Goal: Task Accomplishment & Management: Complete application form

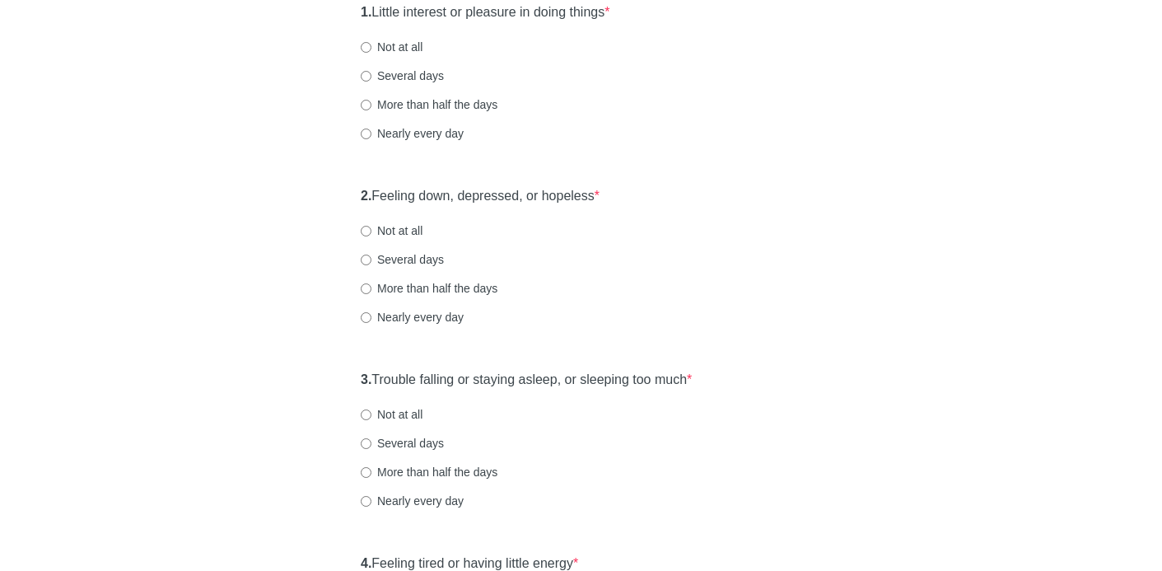
scroll to position [222, 0]
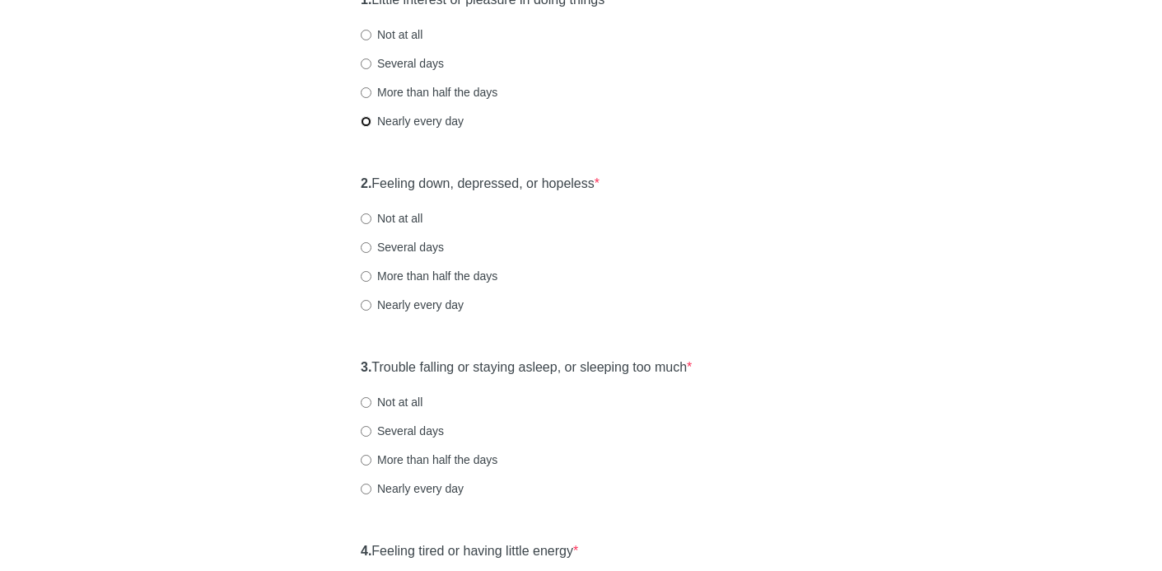
click at [365, 121] on input "Nearly every day" at bounding box center [366, 121] width 11 height 11
radio input "true"
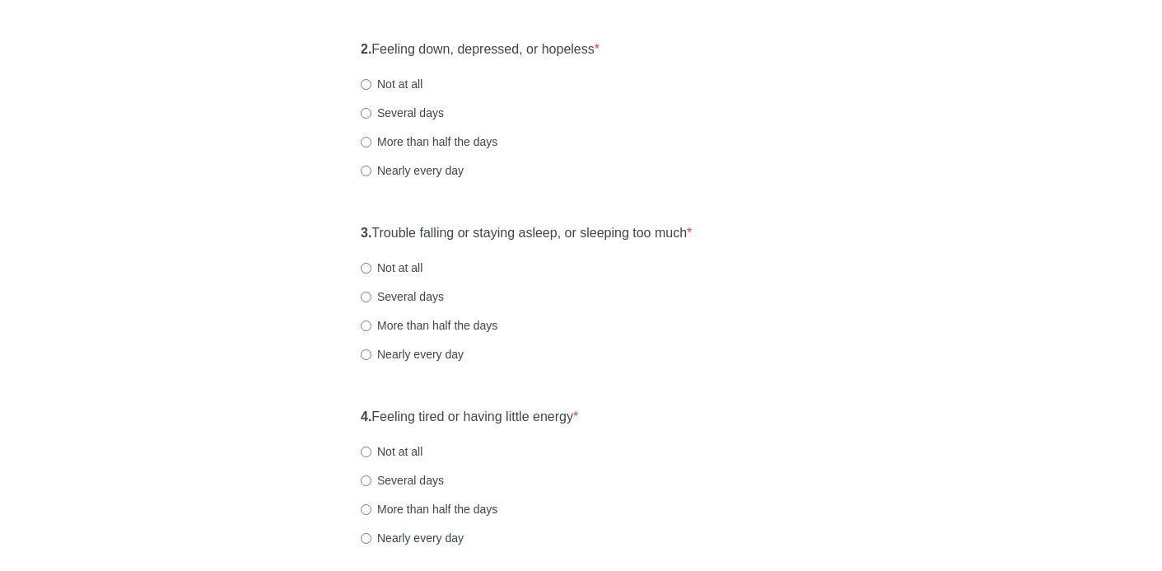
scroll to position [369, 0]
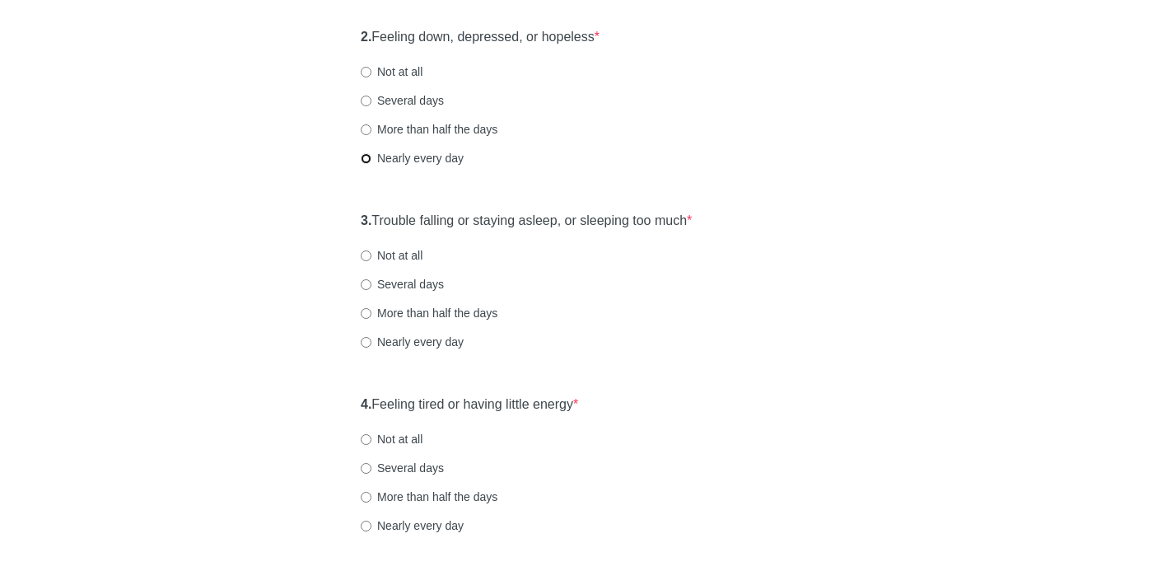
click at [365, 157] on input "Nearly every day" at bounding box center [366, 158] width 11 height 11
radio input "true"
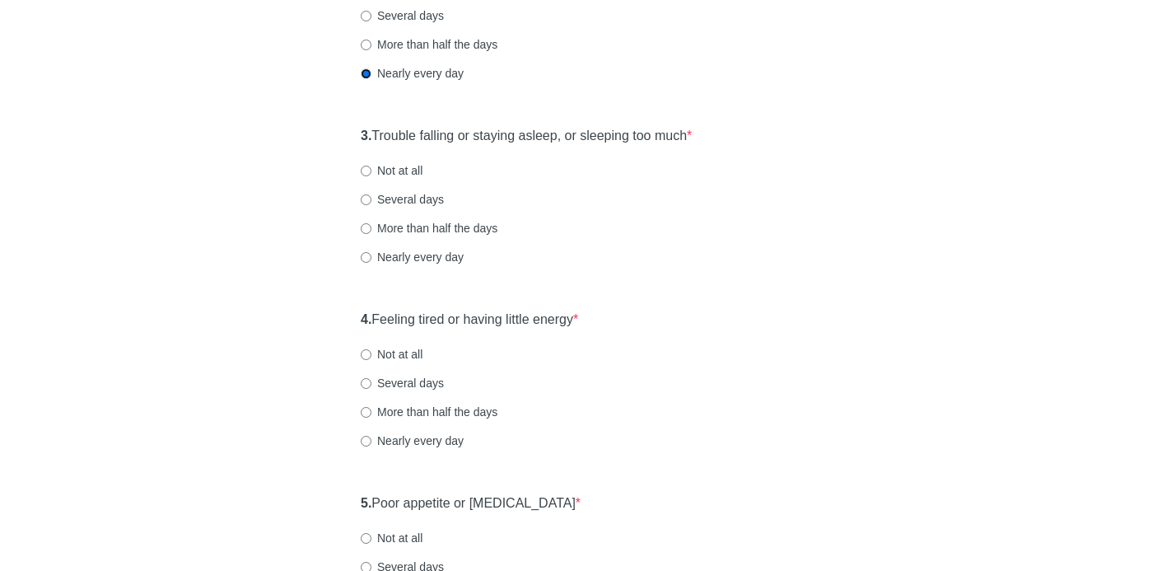
scroll to position [456, 0]
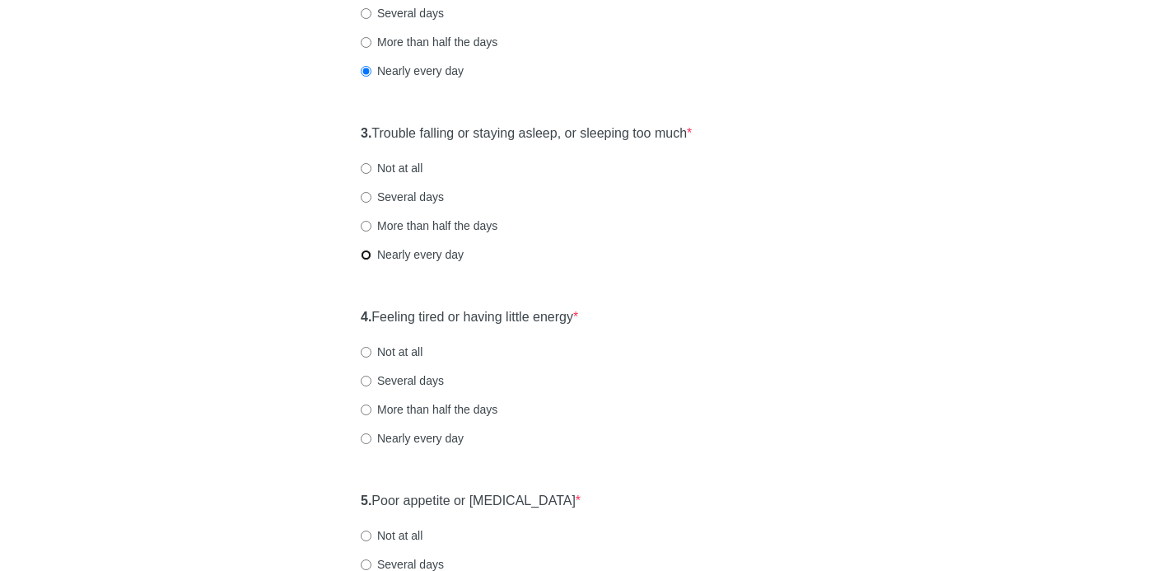
click at [364, 255] on input "Nearly every day" at bounding box center [366, 255] width 11 height 11
radio input "true"
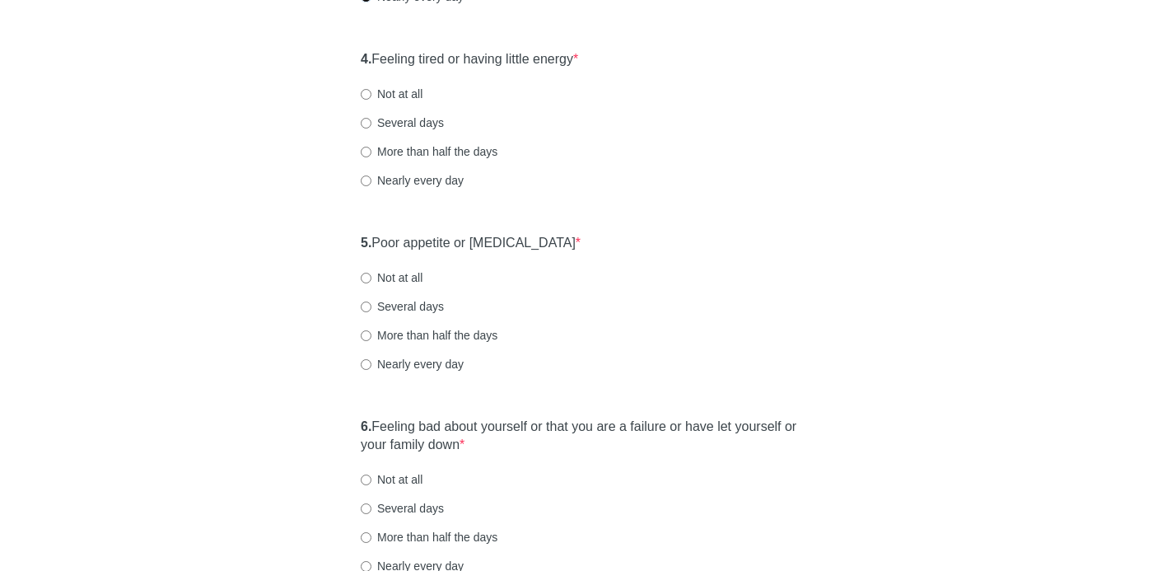
scroll to position [717, 0]
click at [365, 170] on label "Nearly every day" at bounding box center [412, 178] width 103 height 16
click at [365, 173] on input "Nearly every day" at bounding box center [366, 178] width 11 height 11
radio input "true"
click at [362, 151] on input "More than half the days" at bounding box center [366, 149] width 11 height 11
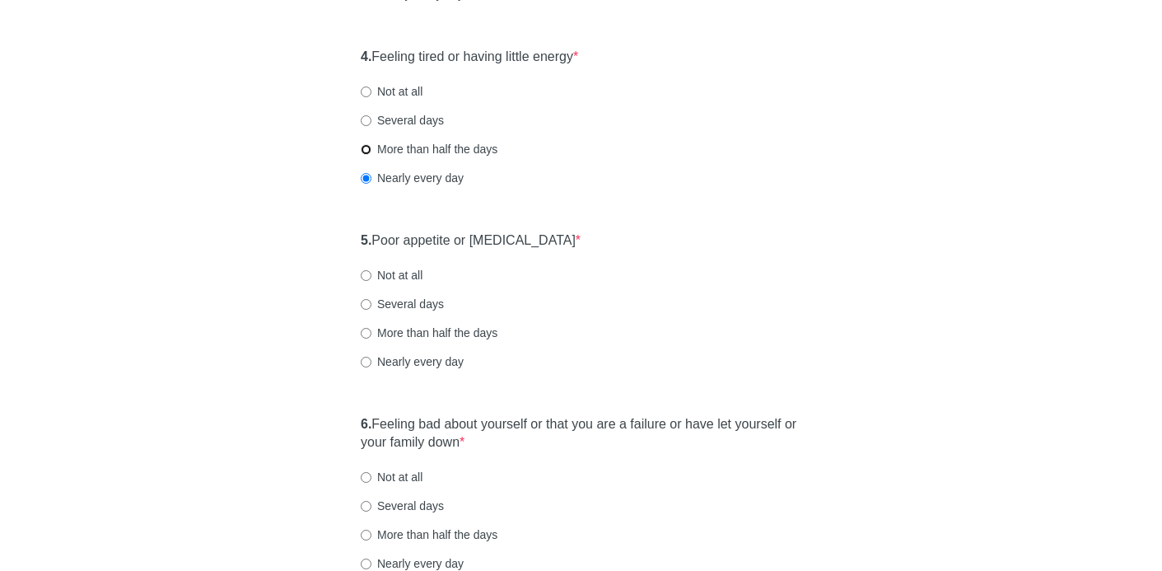
radio input "true"
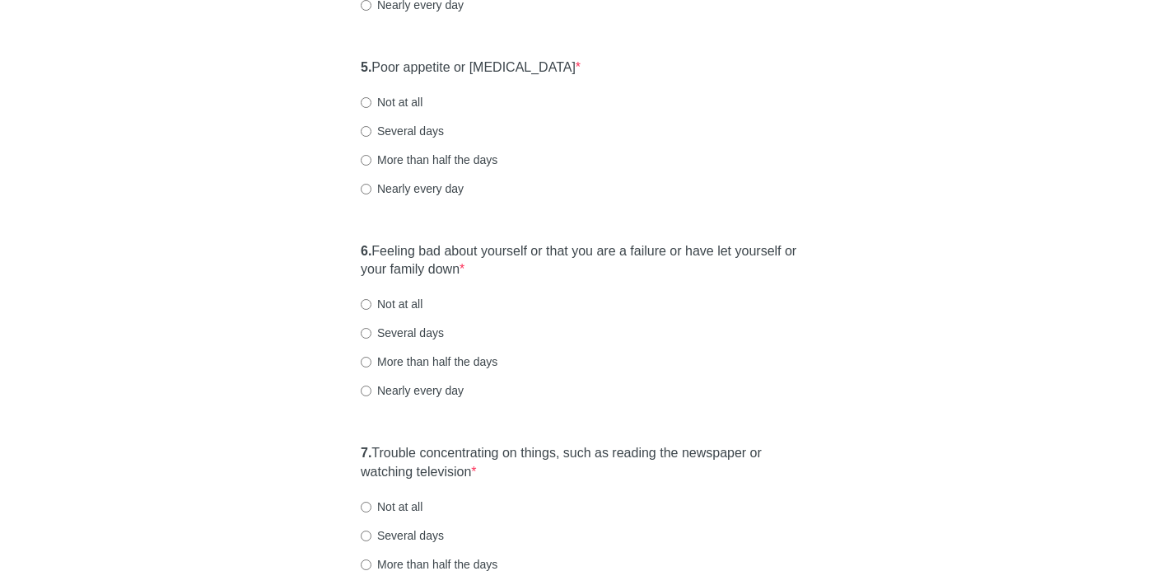
scroll to position [893, 0]
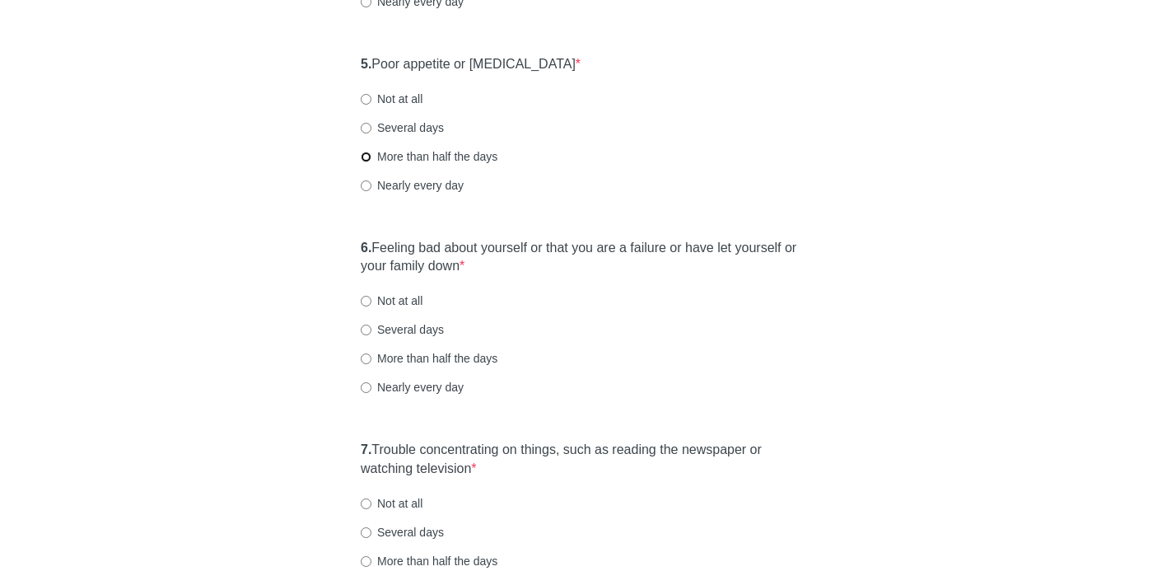
click at [365, 156] on input "More than half the days" at bounding box center [366, 157] width 11 height 11
radio input "true"
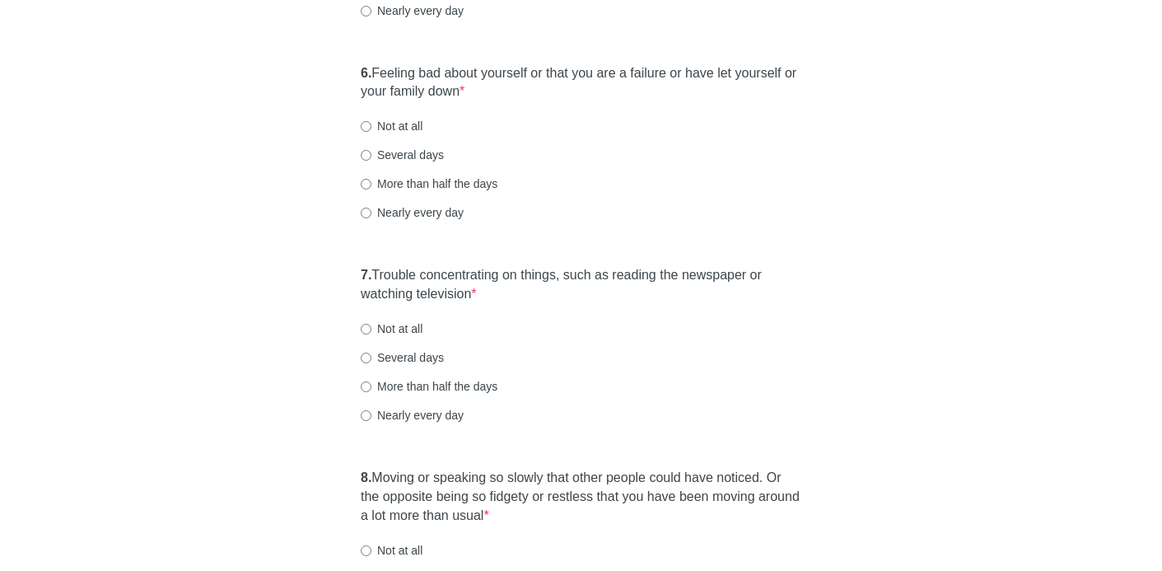
scroll to position [1085, 0]
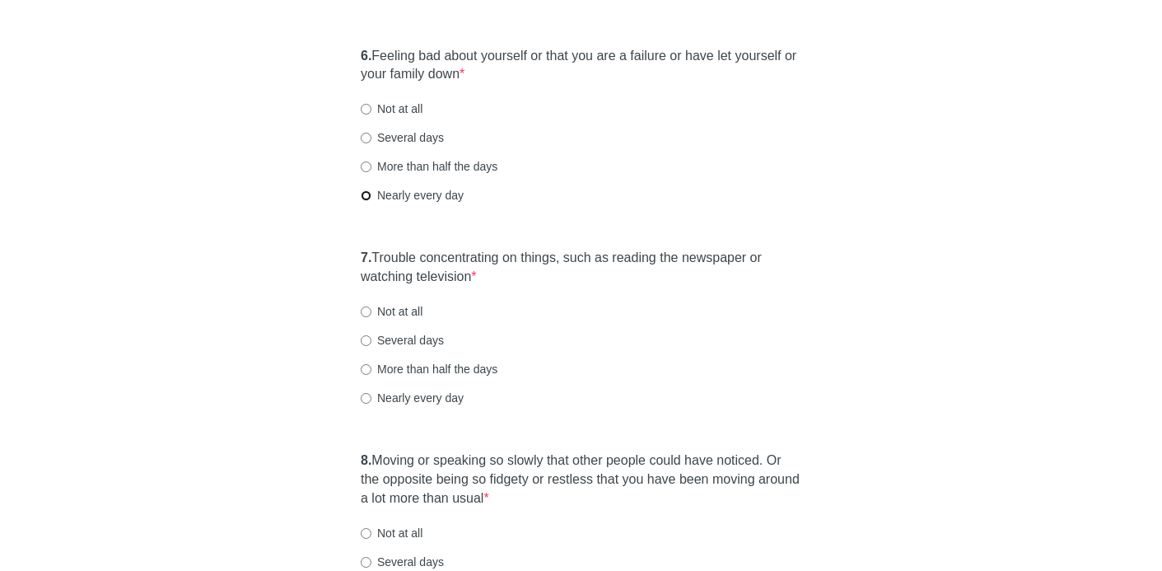
click at [362, 199] on input "Nearly every day" at bounding box center [366, 195] width 11 height 11
radio input "true"
drag, startPoint x: 924, startPoint y: 358, endPoint x: 1030, endPoint y: 378, distance: 108.1
click at [504, 321] on div "7. Trouble concentrating on things, such as reading the newspaper or watching t…" at bounding box center [580, 335] width 457 height 190
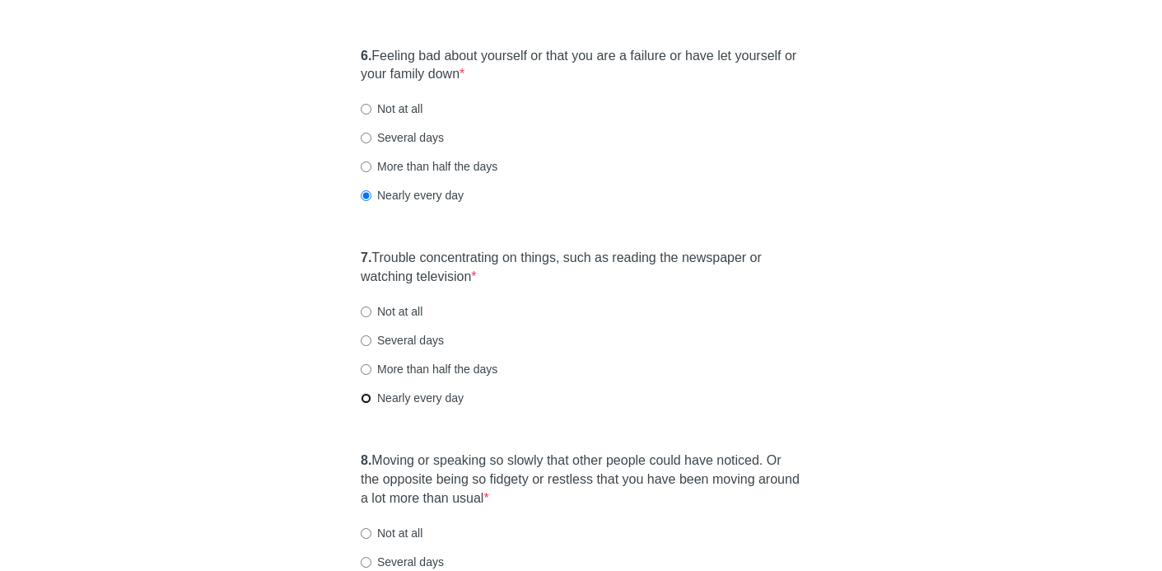
drag, startPoint x: 367, startPoint y: 397, endPoint x: 388, endPoint y: 397, distance: 20.6
click at [369, 397] on input "Nearly every day" at bounding box center [366, 398] width 11 height 11
radio input "true"
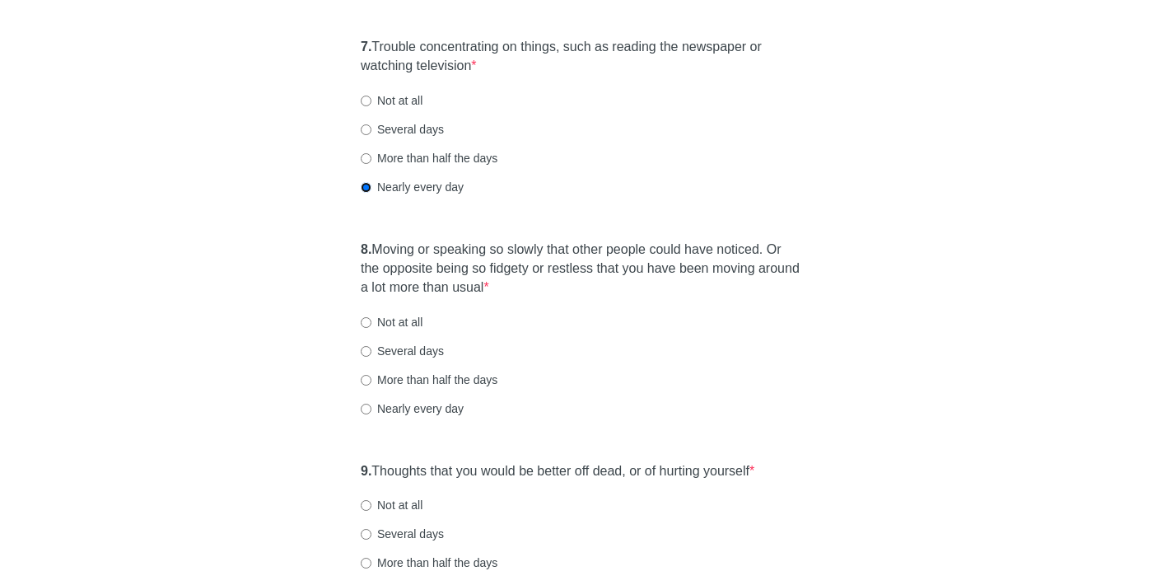
scroll to position [1298, 0]
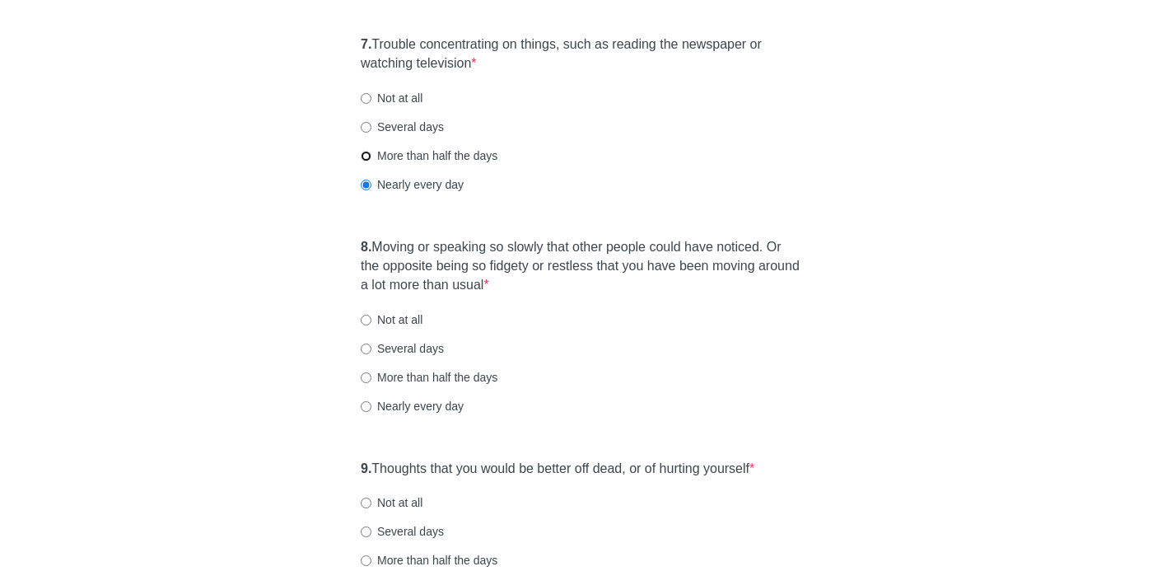
click at [366, 156] on input "More than half the days" at bounding box center [366, 156] width 11 height 11
radio input "true"
click at [365, 318] on input "Not at all" at bounding box center [366, 320] width 11 height 11
radio input "true"
click at [364, 349] on input "Several days" at bounding box center [366, 348] width 11 height 11
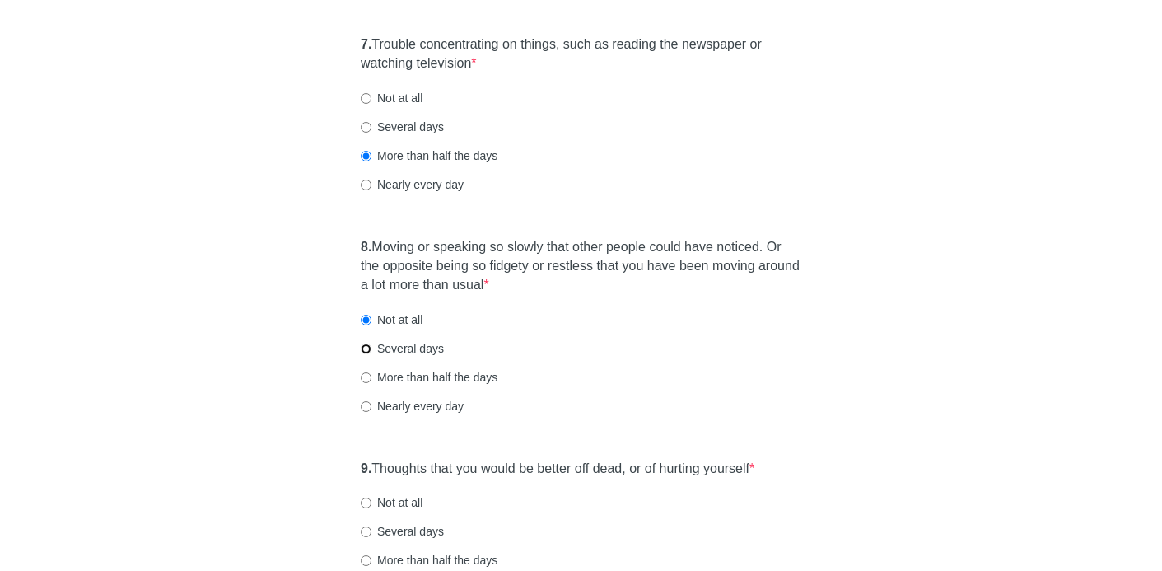
radio input "true"
click at [365, 406] on input "Nearly every day" at bounding box center [366, 406] width 11 height 11
radio input "true"
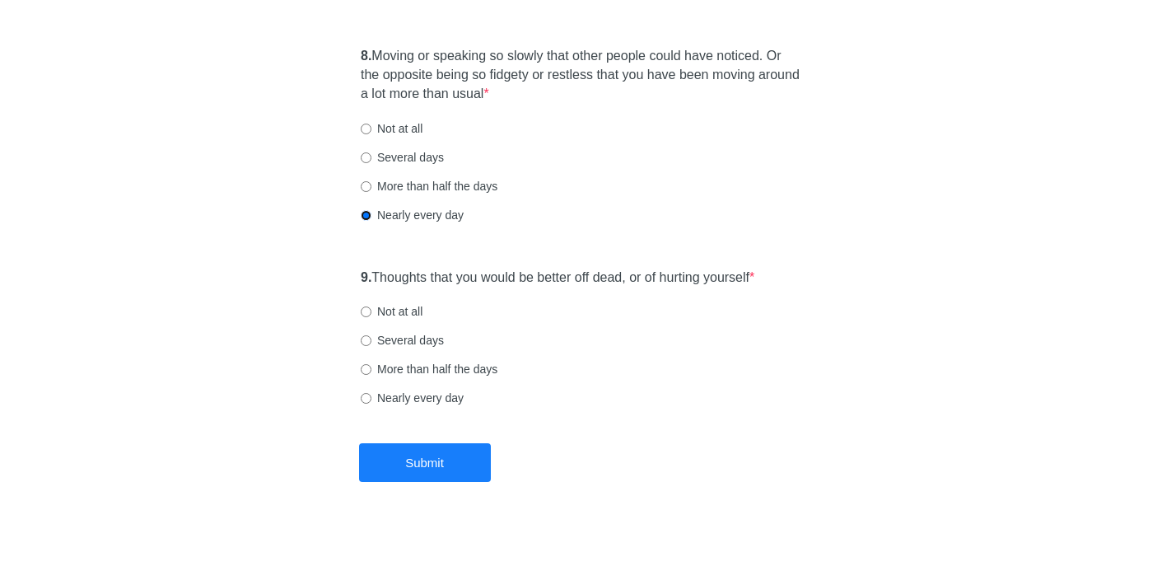
scroll to position [1500, 0]
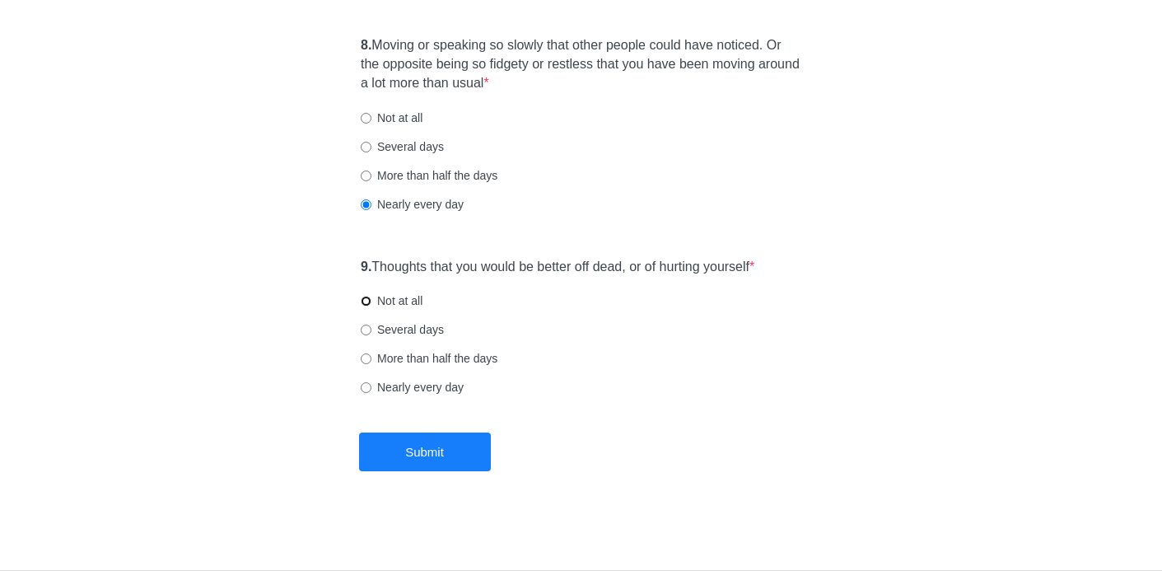
click at [366, 301] on input "Not at all" at bounding box center [366, 301] width 11 height 11
radio input "true"
click at [430, 447] on button "Submit" at bounding box center [425, 451] width 132 height 39
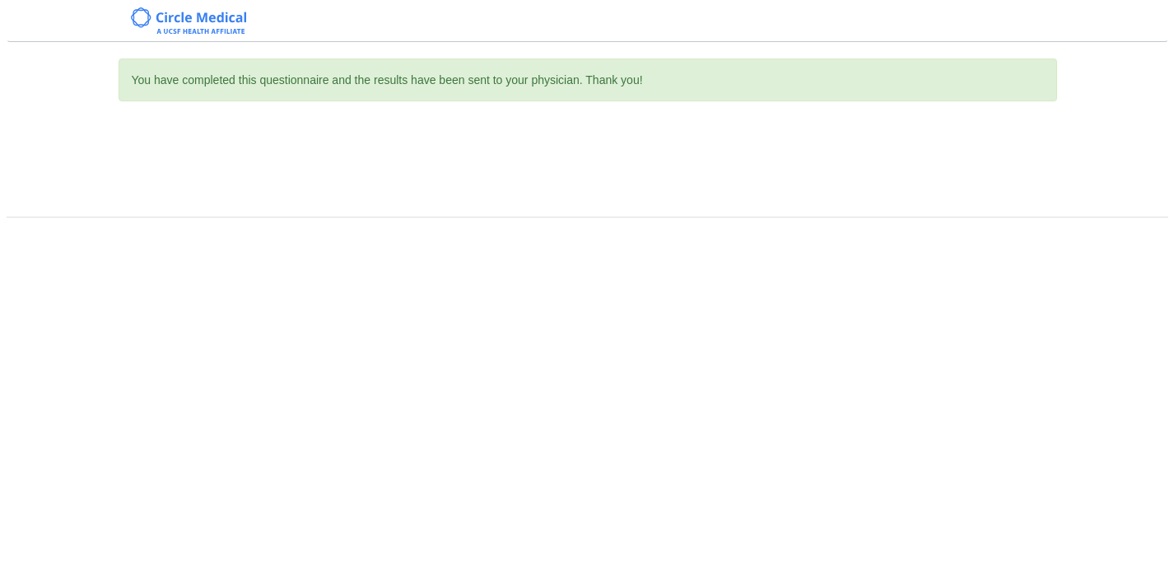
scroll to position [0, 0]
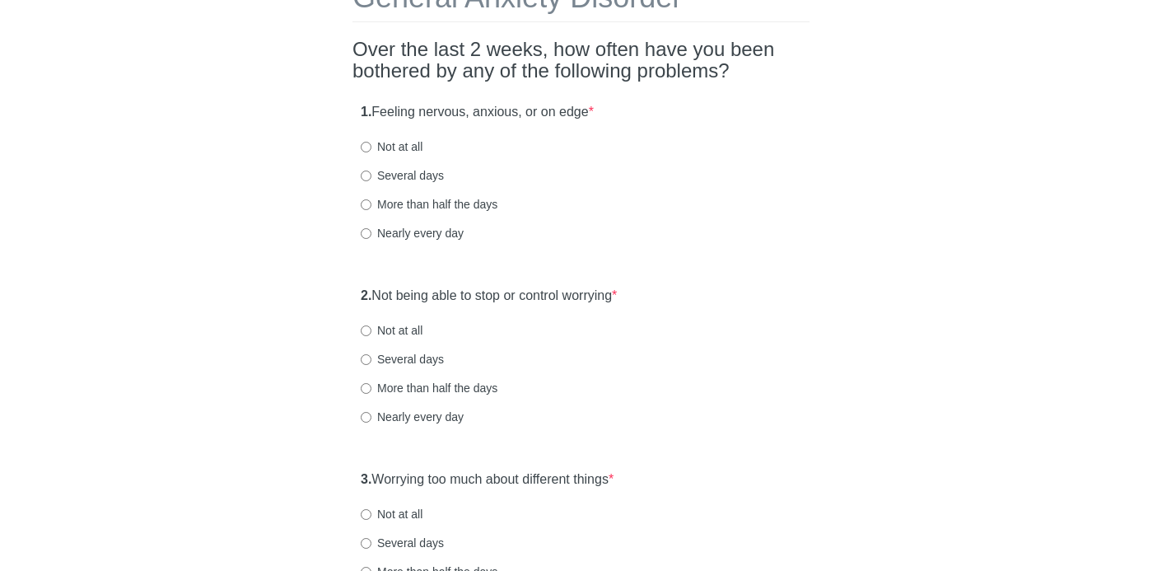
scroll to position [100, 0]
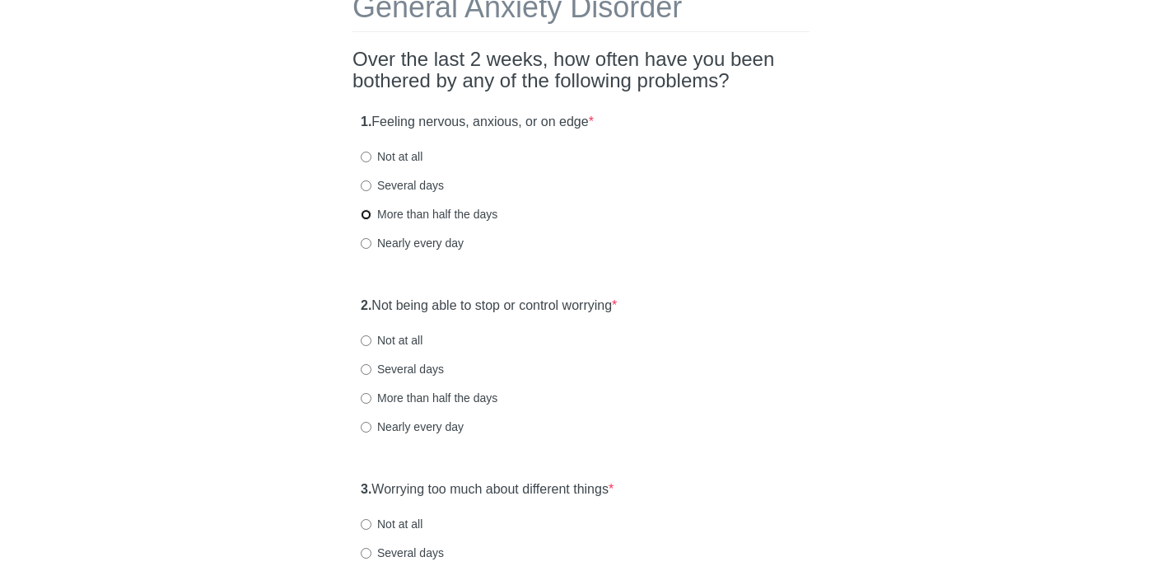
click at [366, 213] on input "More than half the days" at bounding box center [366, 214] width 11 height 11
radio input "true"
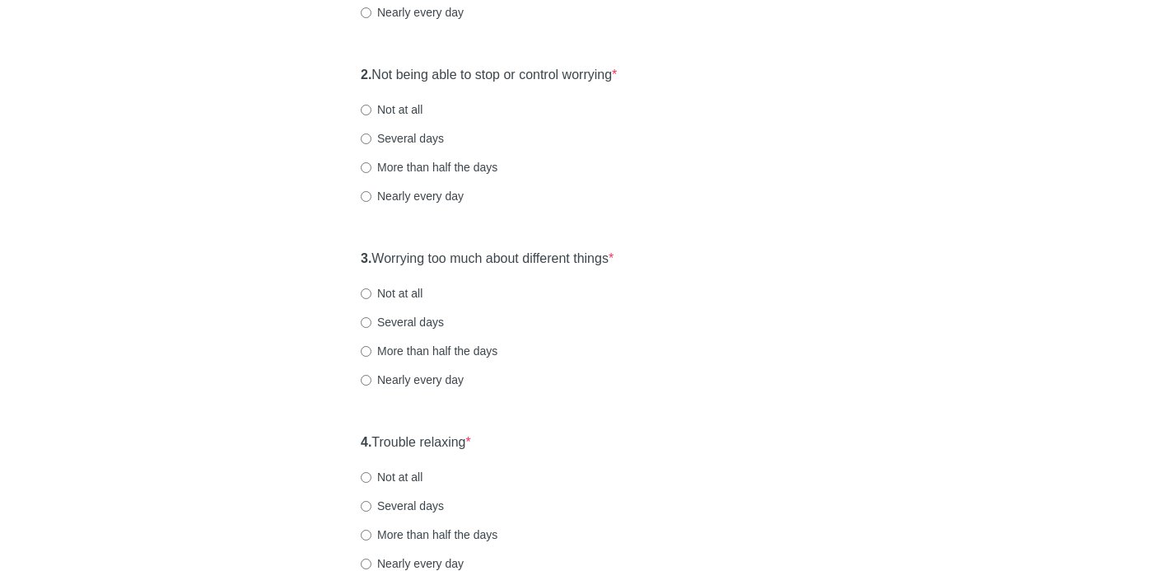
scroll to position [334, 0]
click at [365, 166] on input "More than half the days" at bounding box center [366, 165] width 11 height 11
radio input "true"
click at [366, 344] on input "More than half the days" at bounding box center [366, 348] width 11 height 11
radio input "true"
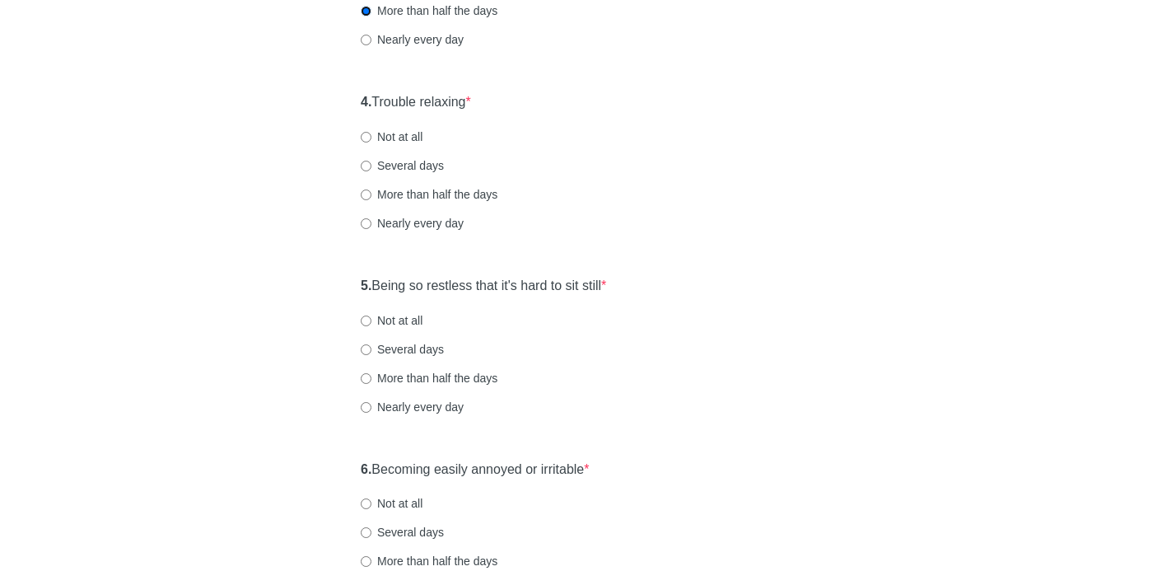
scroll to position [674, 0]
click at [362, 222] on input "Nearly every day" at bounding box center [366, 221] width 11 height 11
radio input "true"
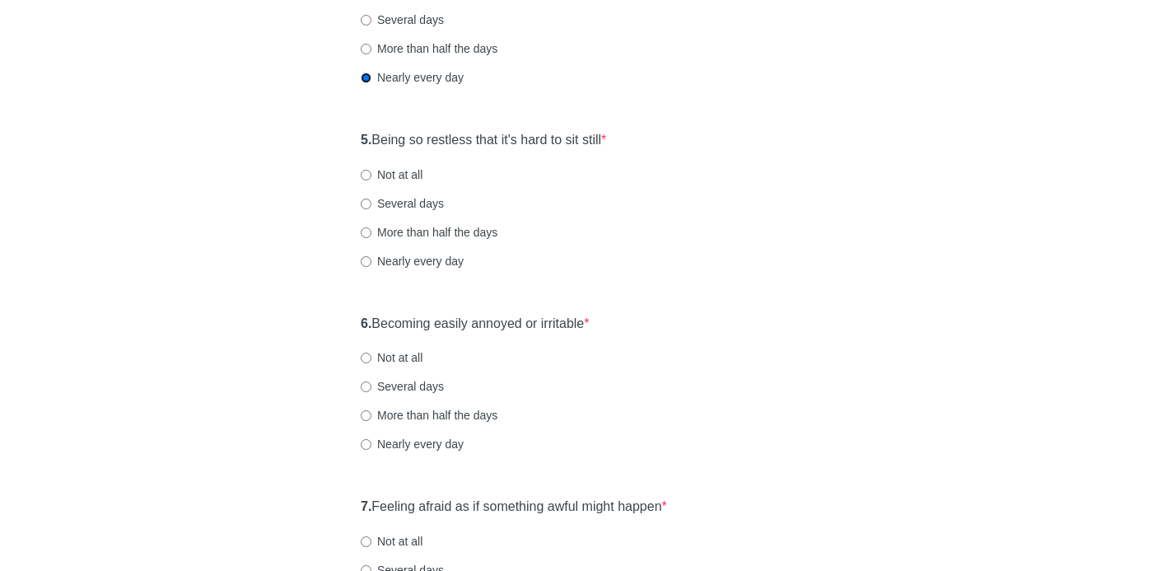
scroll to position [819, 0]
click at [370, 257] on input "Nearly every day" at bounding box center [366, 259] width 11 height 11
radio input "true"
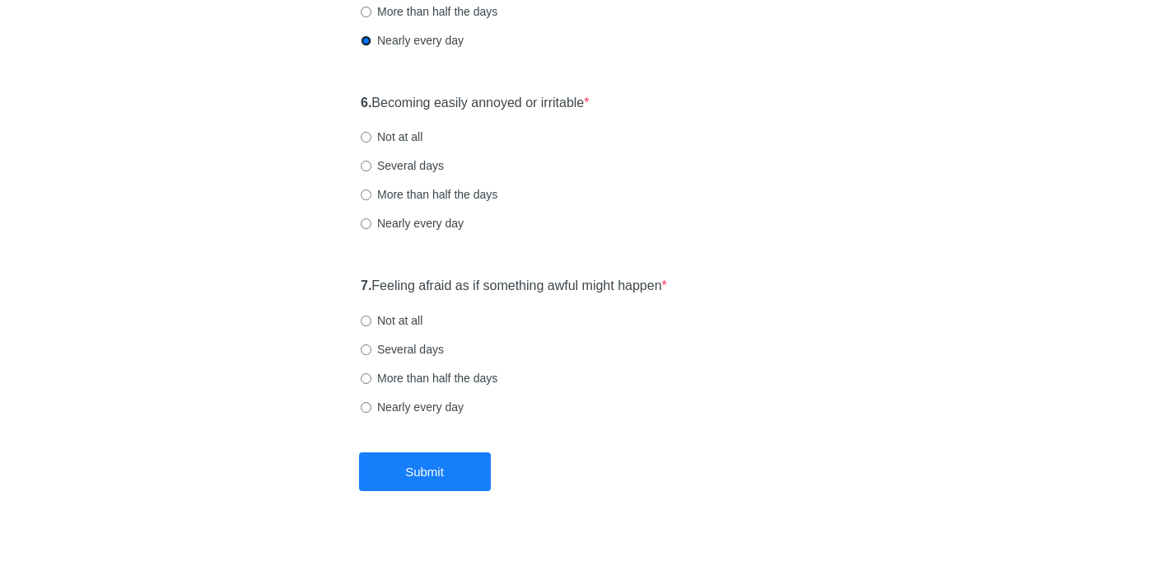
scroll to position [1057, 0]
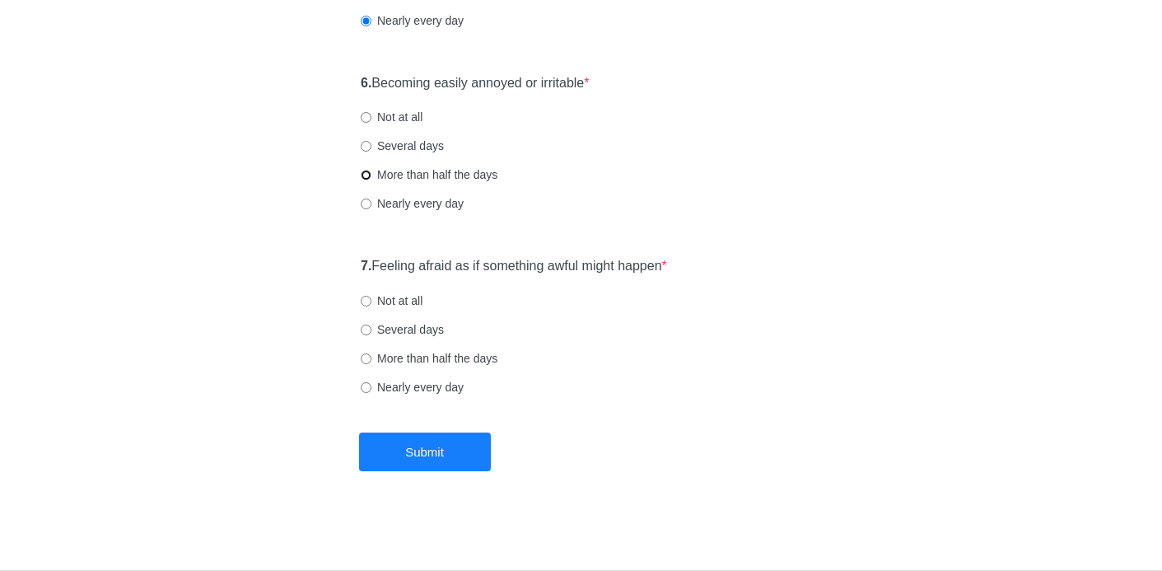
click at [365, 177] on input "More than half the days" at bounding box center [366, 175] width 11 height 11
radio input "true"
click at [364, 388] on input "Nearly every day" at bounding box center [366, 387] width 11 height 11
radio input "true"
click at [436, 441] on button "Submit" at bounding box center [425, 451] width 132 height 39
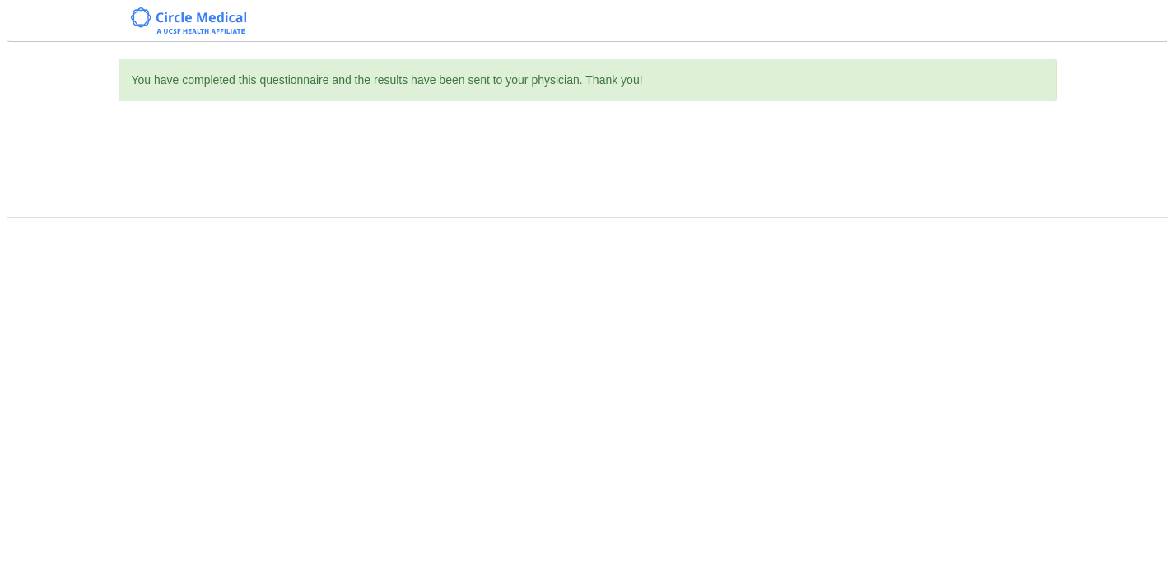
scroll to position [0, 0]
